Goal: Information Seeking & Learning: Learn about a topic

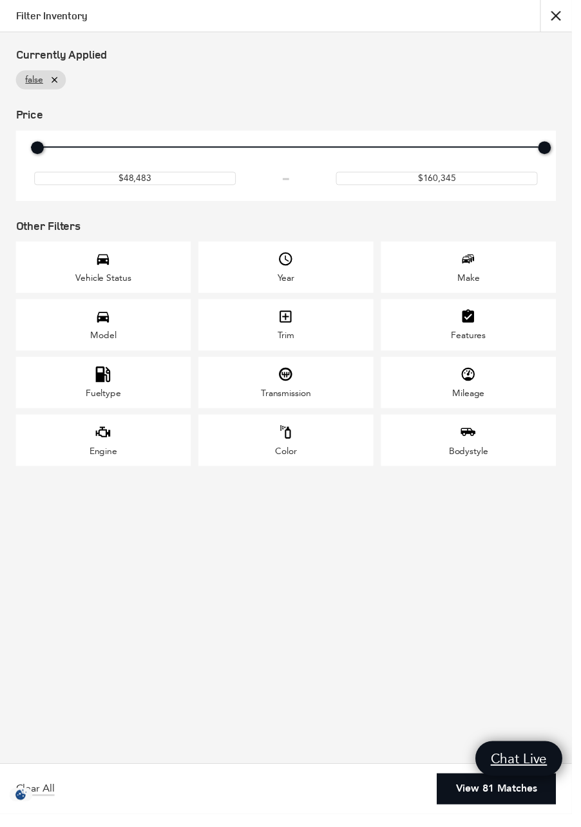
click at [151, 321] on div "Model" at bounding box center [105, 330] width 178 height 52
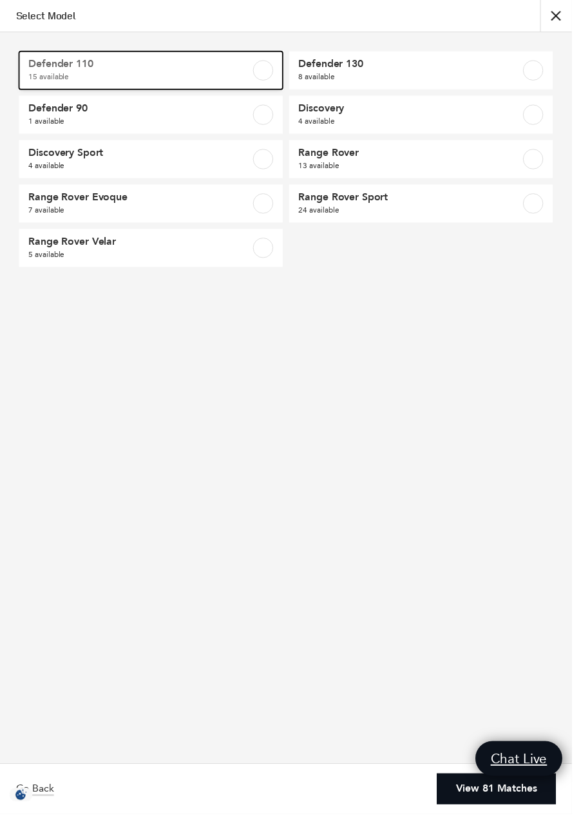
click at [149, 71] on span "Defender 110" at bounding box center [134, 65] width 211 height 13
checkbox input "true"
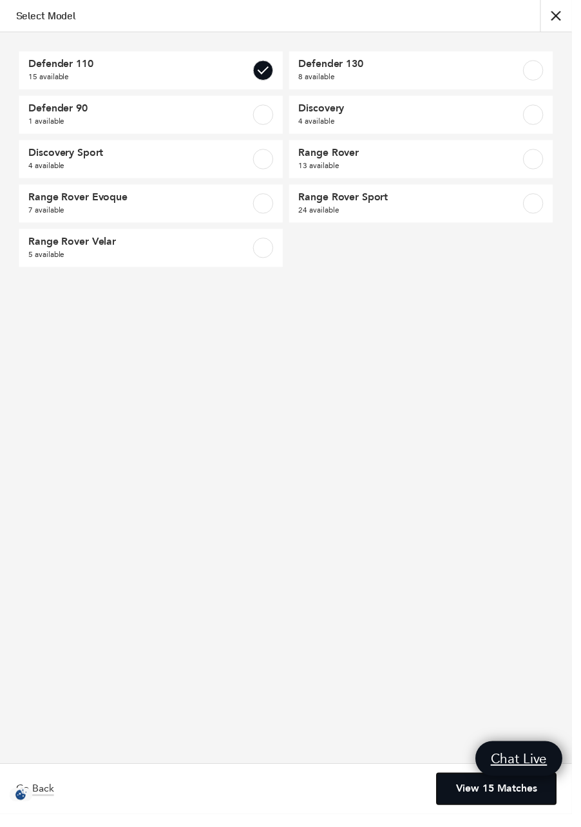
click at [513, 814] on link "View 15 Matches" at bounding box center [504, 802] width 121 height 32
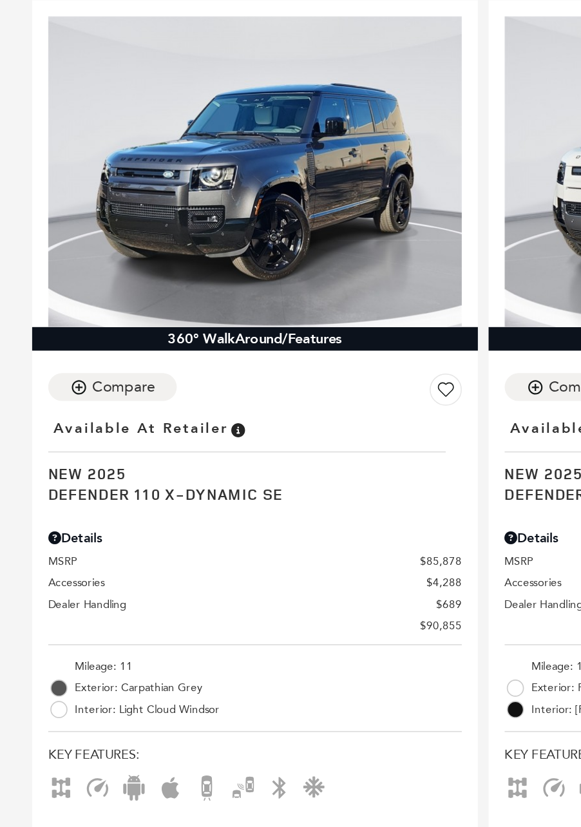
scroll to position [629, 0]
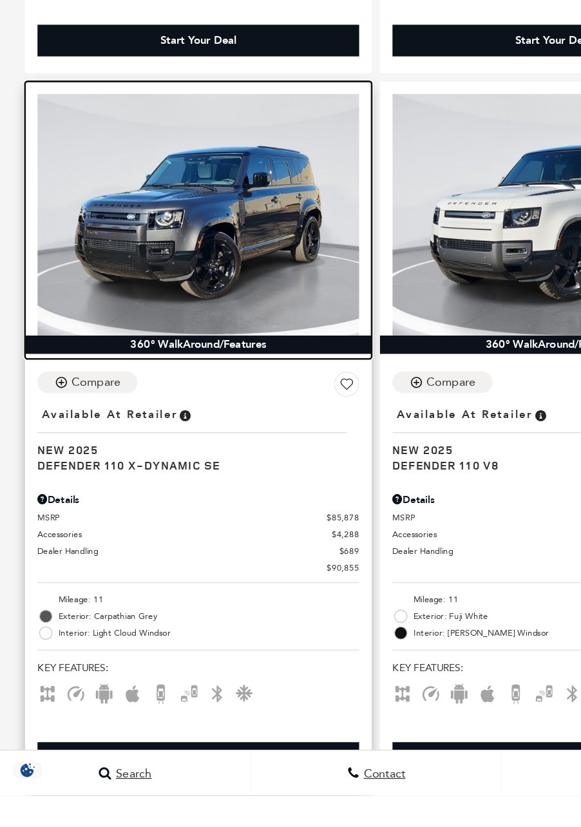
click at [177, 384] on img at bounding box center [153, 378] width 249 height 187
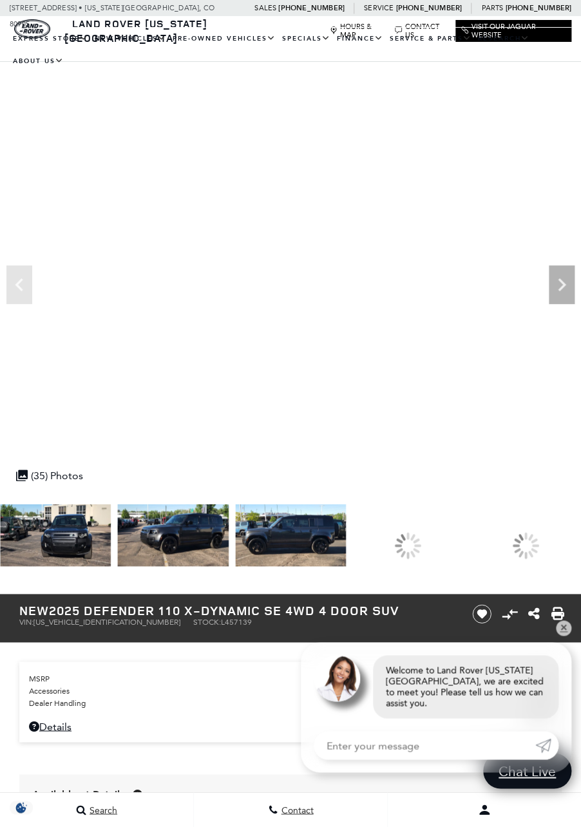
click at [320, 536] on img at bounding box center [290, 535] width 111 height 62
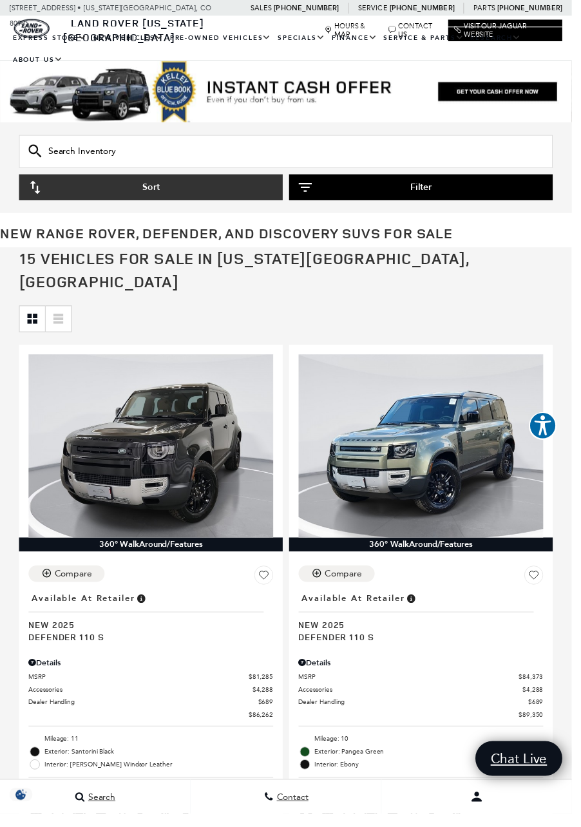
click at [562, 204] on button "Filter" at bounding box center [428, 190] width 268 height 26
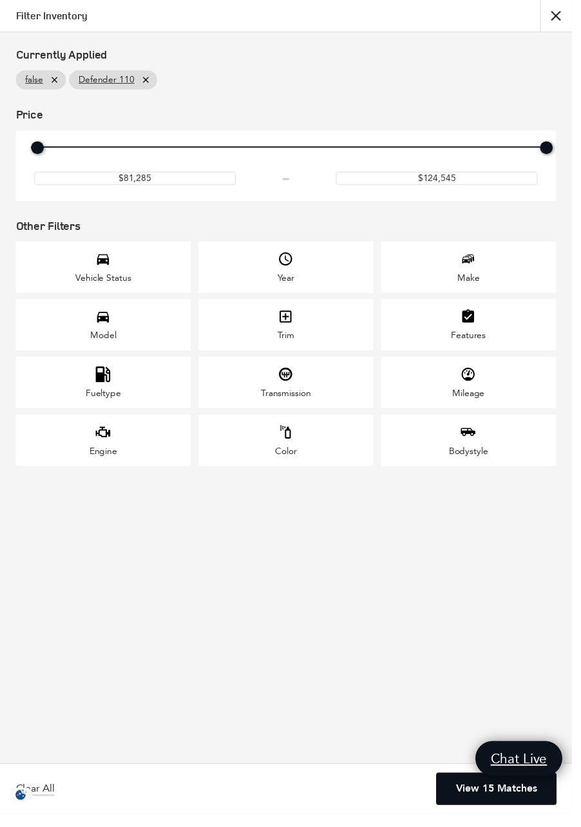
click at [497, 817] on link "View 15 Matches" at bounding box center [504, 802] width 121 height 32
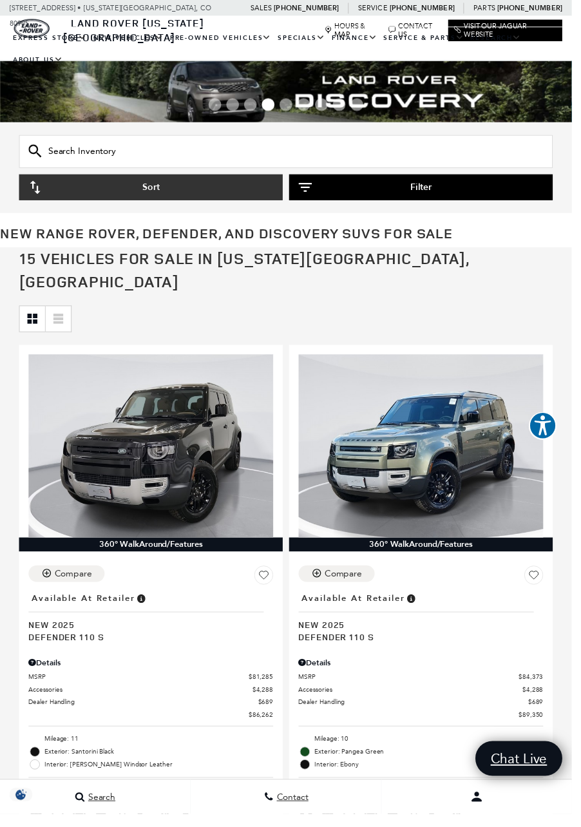
click at [469, 184] on button "Filter" at bounding box center [428, 190] width 268 height 26
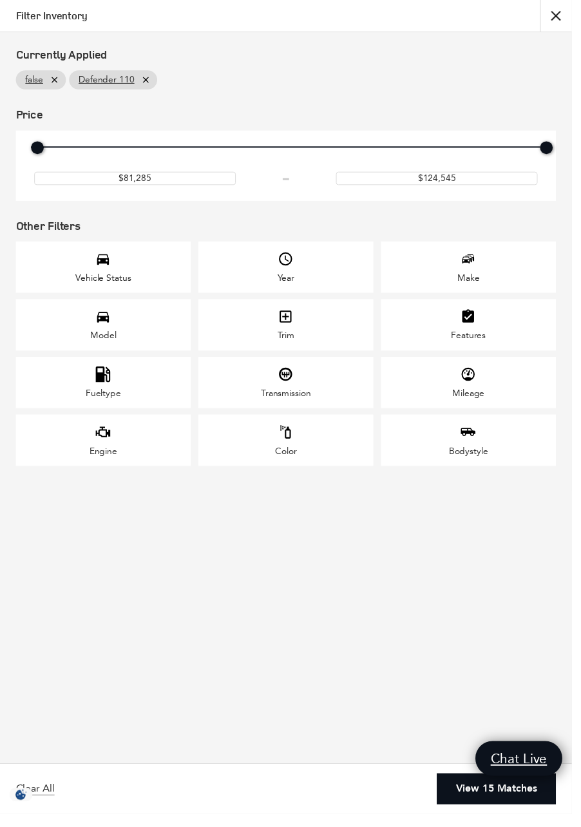
click at [324, 276] on div "Year" at bounding box center [291, 271] width 178 height 52
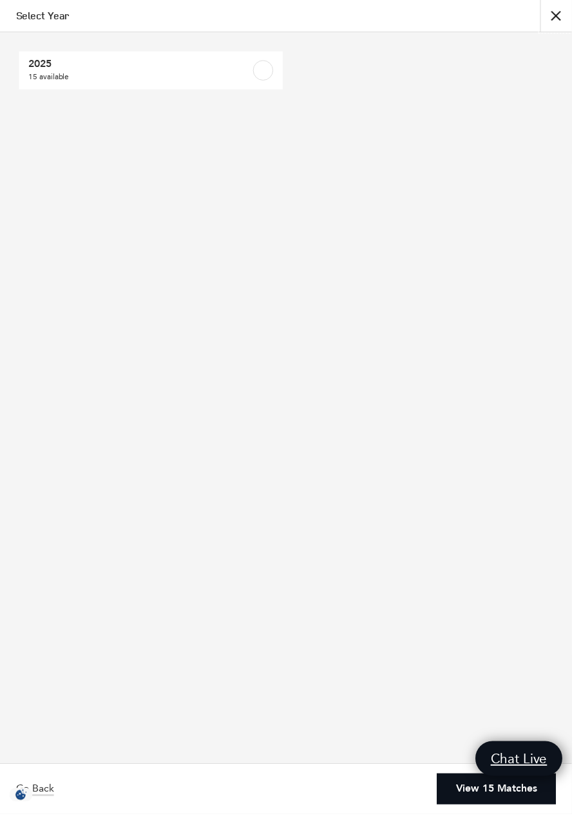
click at [580, 17] on button "close" at bounding box center [565, 16] width 32 height 32
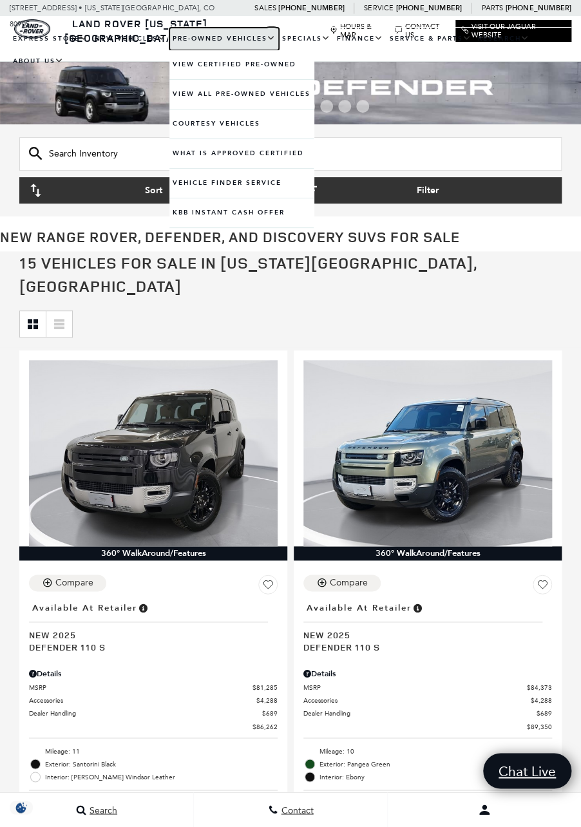
click at [205, 37] on link "Pre-Owned Vehicles" at bounding box center [224, 39] width 110 height 23
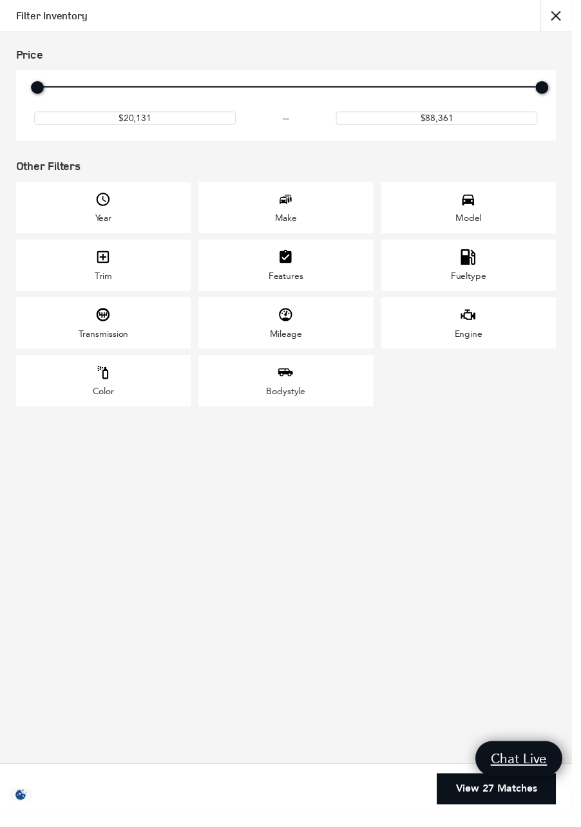
click at [518, 218] on div "Model" at bounding box center [476, 211] width 178 height 52
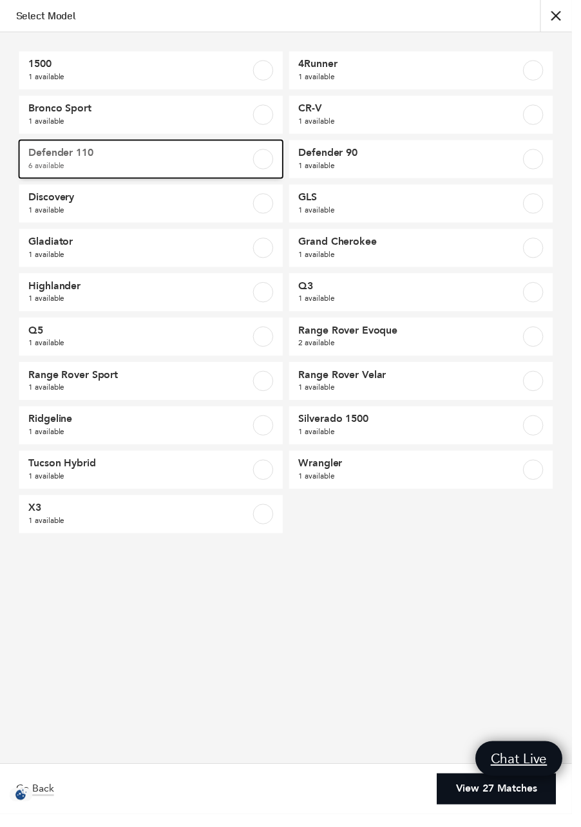
click at [191, 166] on span "6 available" at bounding box center [134, 168] width 211 height 13
checkbox input "true"
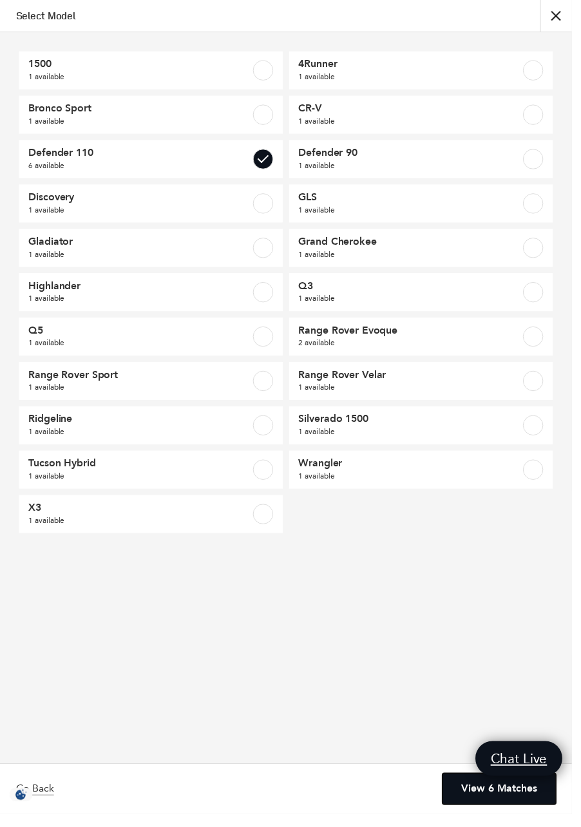
click at [502, 817] on link "View 6 Matches" at bounding box center [507, 802] width 115 height 32
